Goal: Navigation & Orientation: Find specific page/section

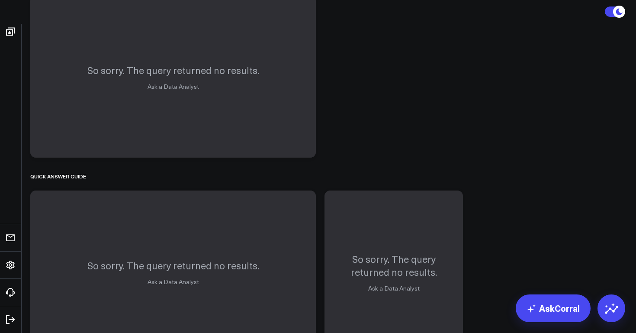
scroll to position [937, 0]
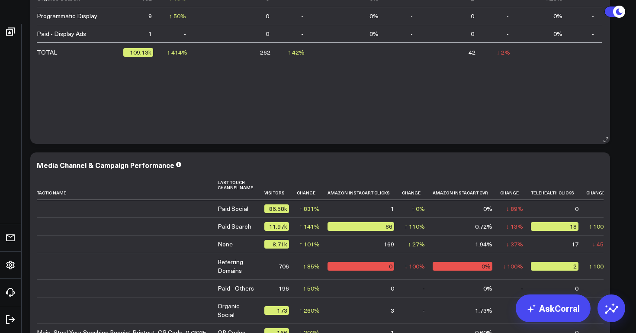
scroll to position [3571, 0]
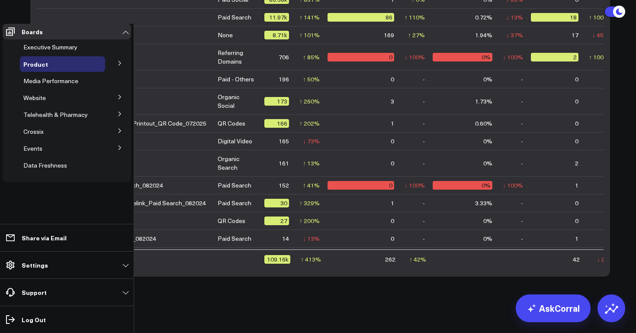
click at [0, 0] on span "Menopause" at bounding box center [0, 0] width 0 height 0
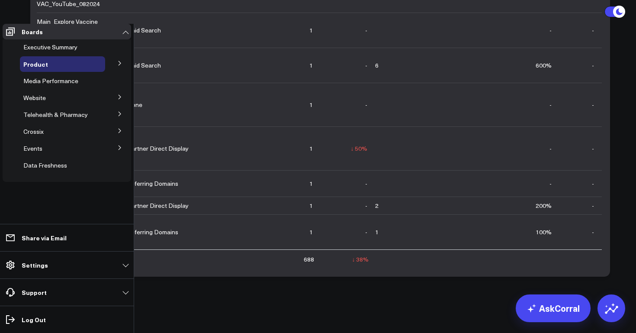
scroll to position [41, 0]
click at [0, 0] on span "Migraine" at bounding box center [0, 0] width 0 height 0
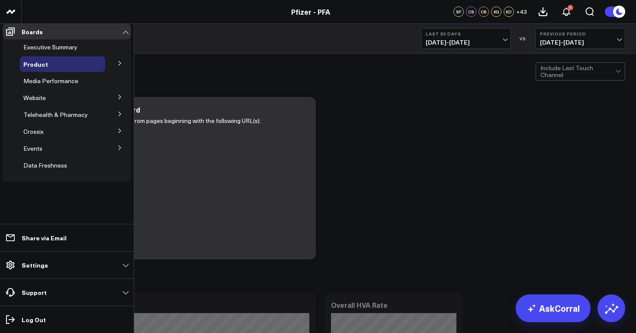
click at [0, 0] on icon at bounding box center [0, 0] width 0 height 0
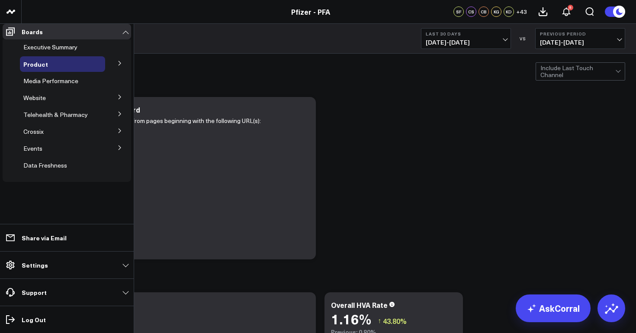
scroll to position [95, 0]
click at [0, 0] on span "mTOQ" at bounding box center [0, 0] width 0 height 0
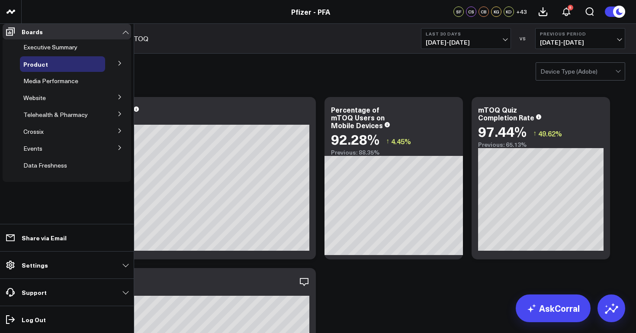
scroll to position [15, 0]
click at [0, 0] on icon at bounding box center [0, 0] width 0 height 0
click at [0, 0] on span "Migraine" at bounding box center [0, 0] width 0 height 0
